Goal: Task Accomplishment & Management: Manage account settings

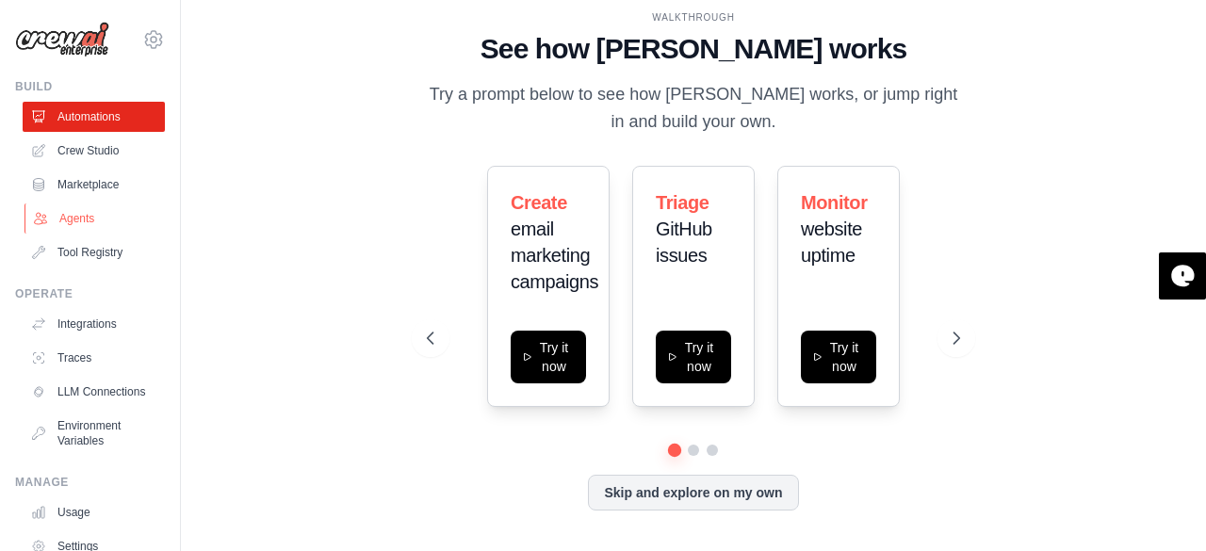
click at [89, 220] on link "Agents" at bounding box center [95, 218] width 142 height 30
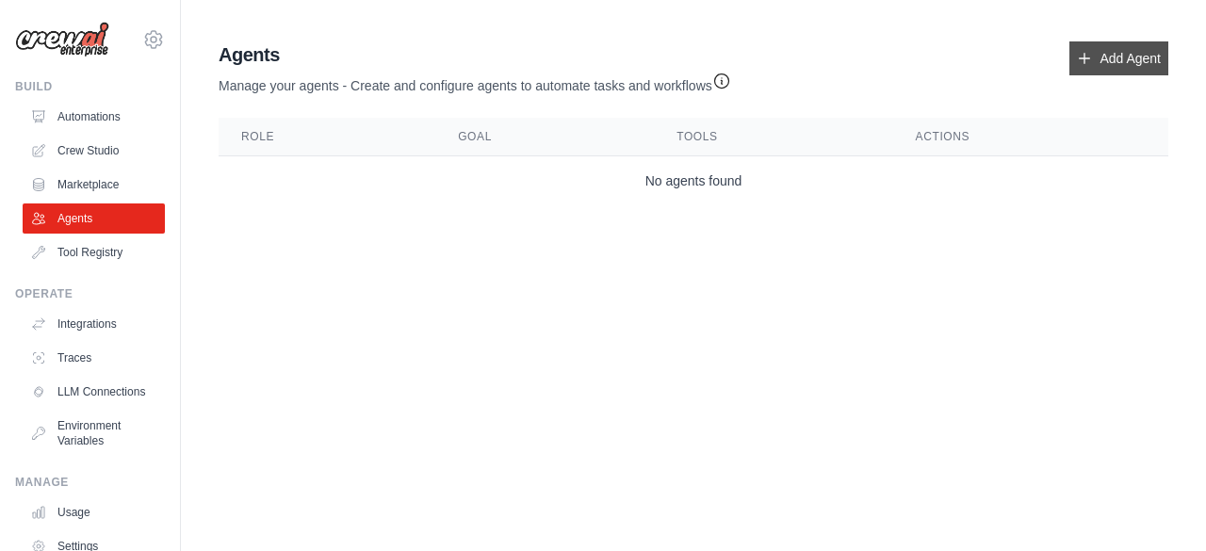
click at [1104, 51] on link "Add Agent" at bounding box center [1118, 58] width 99 height 34
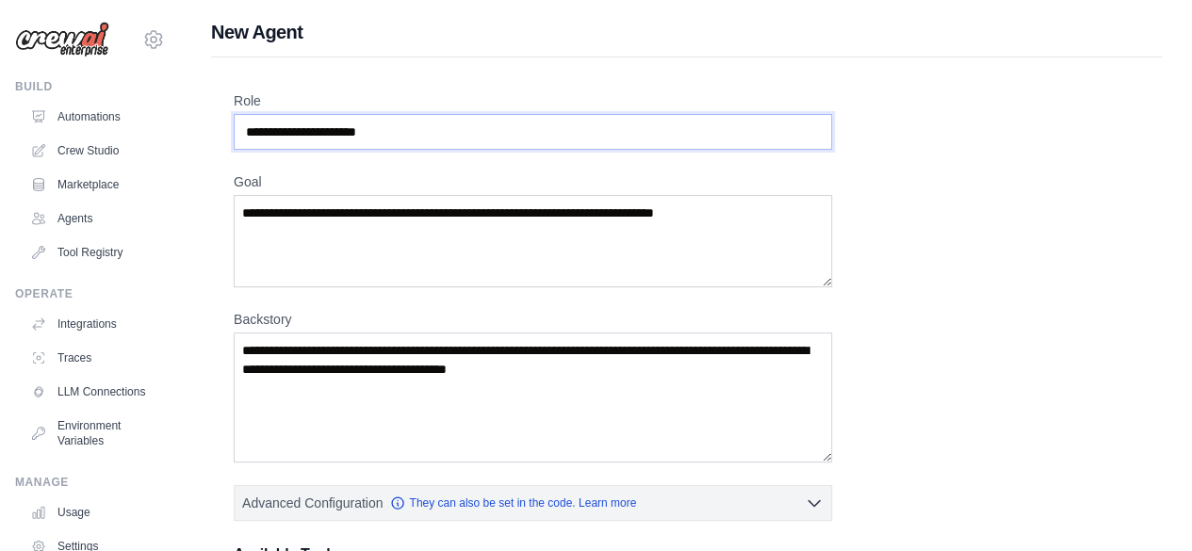
drag, startPoint x: 415, startPoint y: 133, endPoint x: 187, endPoint y: 118, distance: 228.5
click at [187, 118] on div "New Agent Role Goal [GEOGRAPHIC_DATA] Advanced Configuration They can also be s…" at bounding box center [686, 505] width 1011 height 973
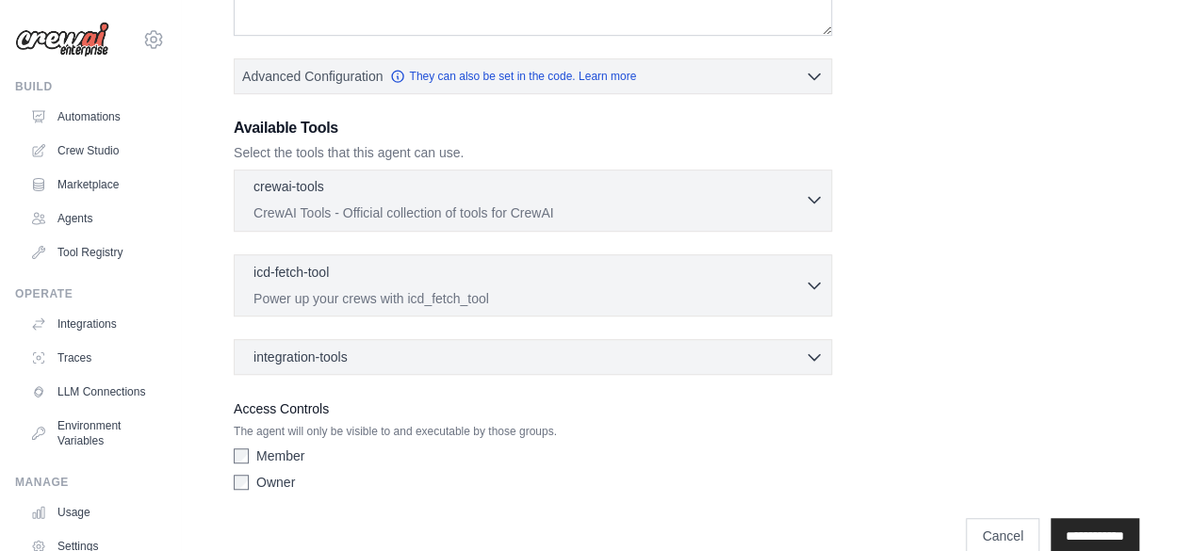
scroll to position [454, 0]
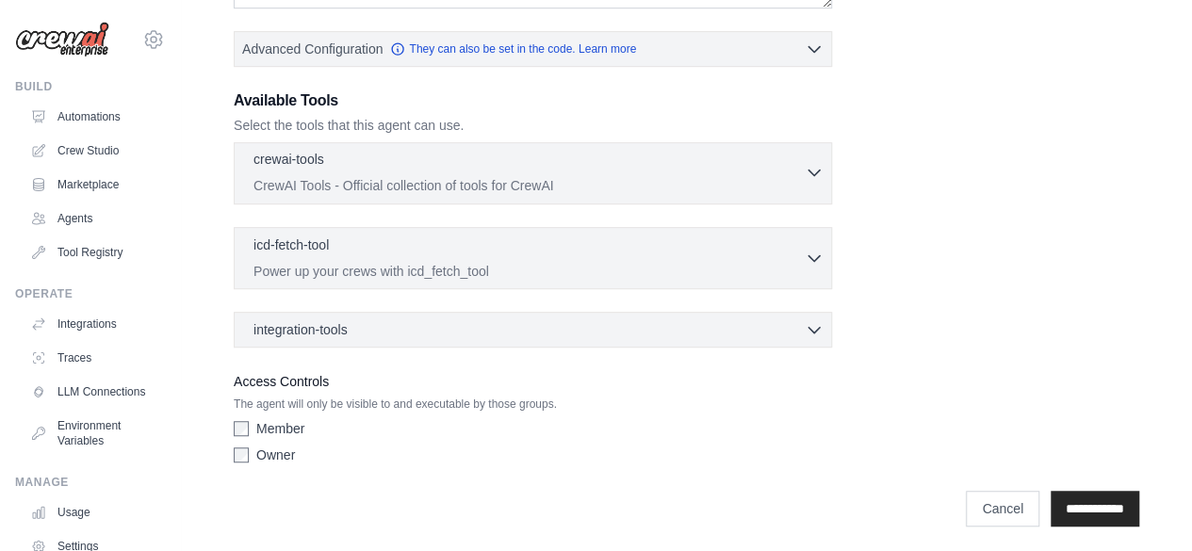
click at [670, 163] on div "crewai-tools 0 selected" at bounding box center [528, 161] width 551 height 23
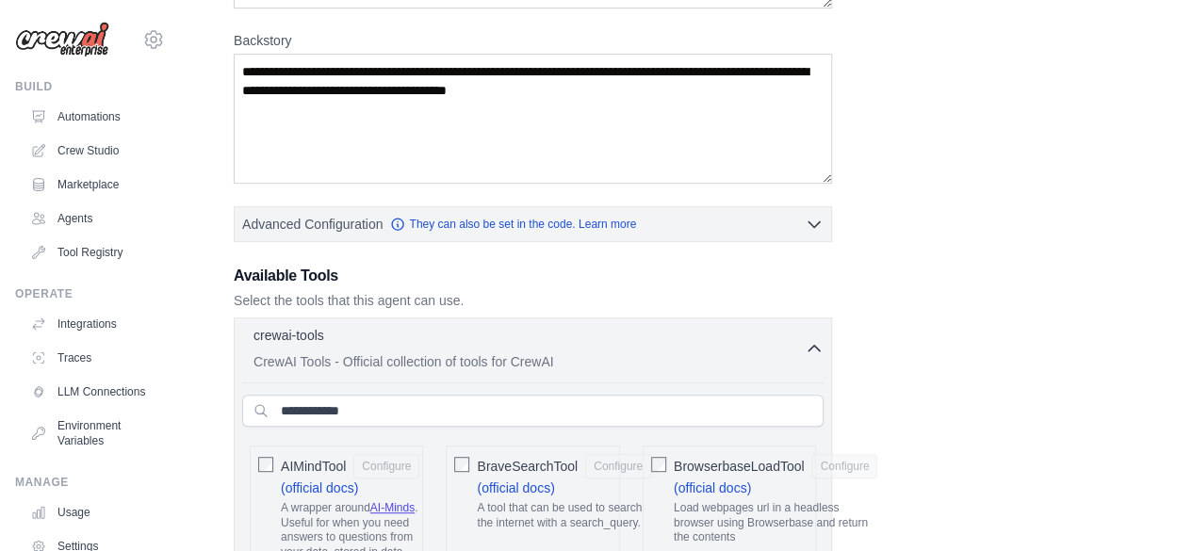
scroll to position [0, 0]
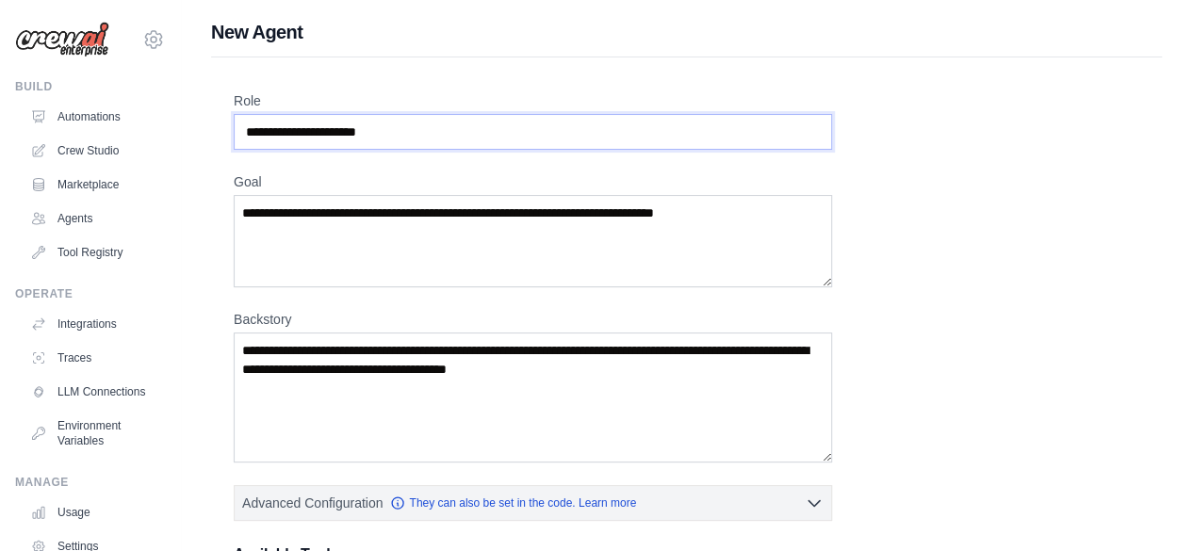
drag, startPoint x: 411, startPoint y: 127, endPoint x: 0, endPoint y: 154, distance: 411.6
click at [358, 142] on input "Role" at bounding box center [533, 132] width 598 height 36
click at [351, 138] on input "Role" at bounding box center [533, 132] width 598 height 36
click at [349, 134] on input "Role" at bounding box center [533, 132] width 598 height 36
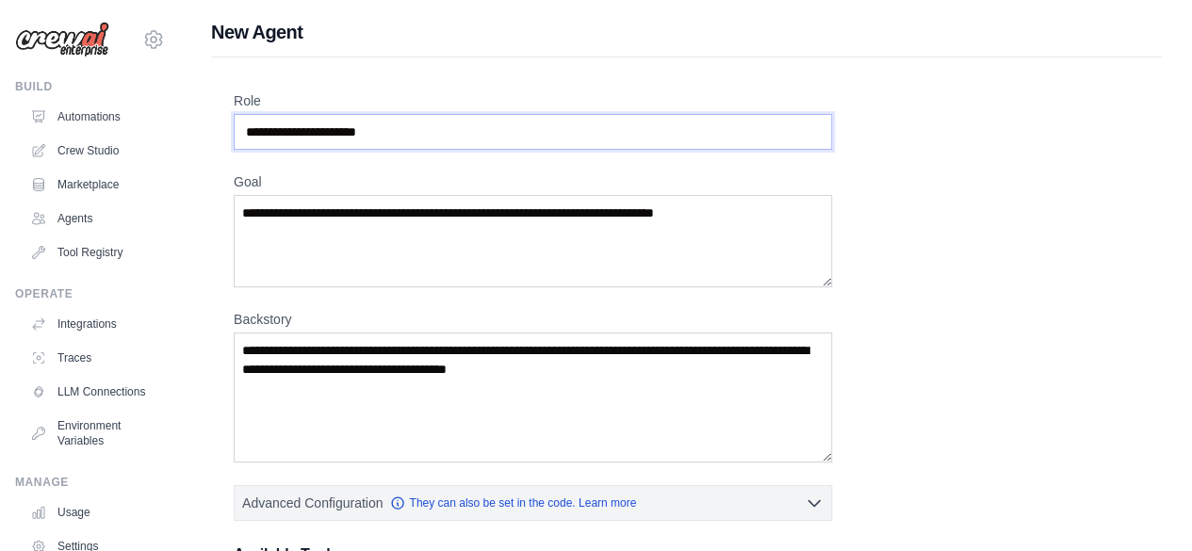
click at [349, 134] on input "Role" at bounding box center [533, 132] width 598 height 36
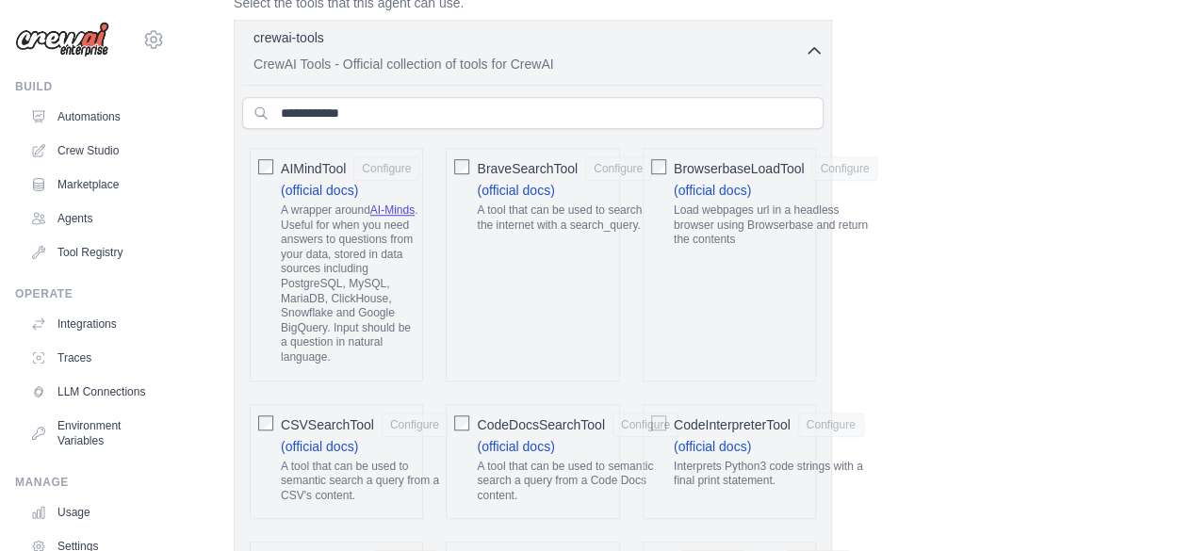
scroll to position [471, 0]
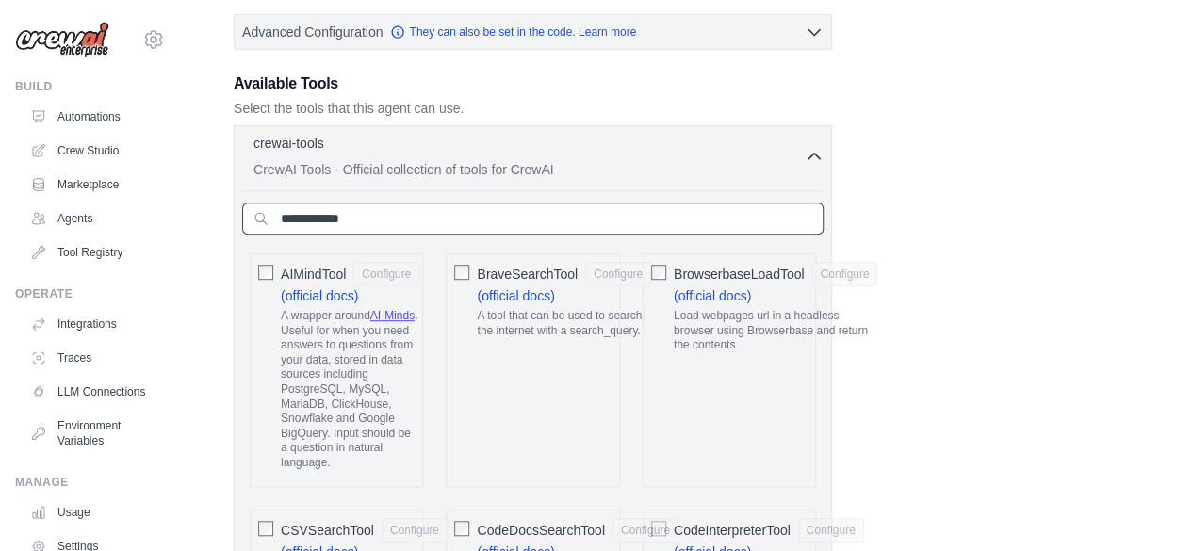
click at [382, 203] on input "text" at bounding box center [532, 219] width 581 height 32
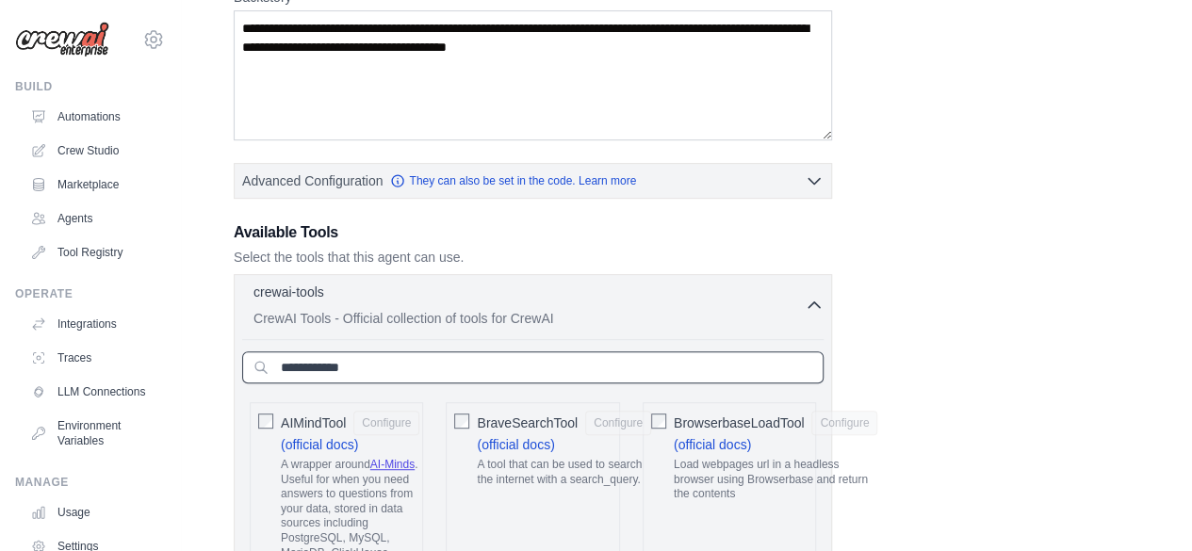
scroll to position [283, 0]
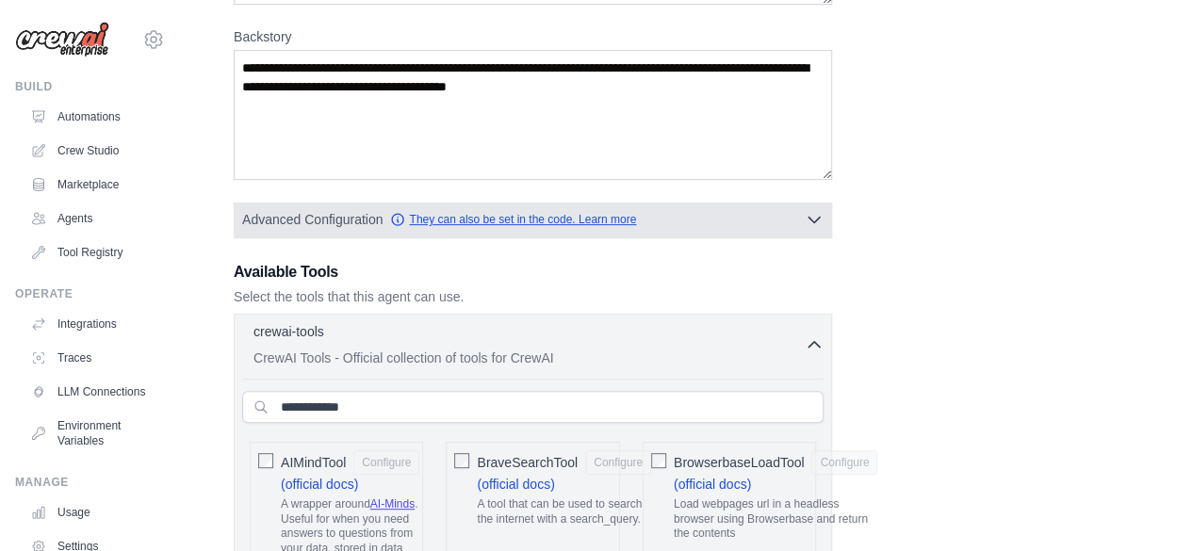
click at [508, 218] on link "They can also be set in the code. Learn more" at bounding box center [513, 219] width 246 height 15
